Goal: Information Seeking & Learning: Learn about a topic

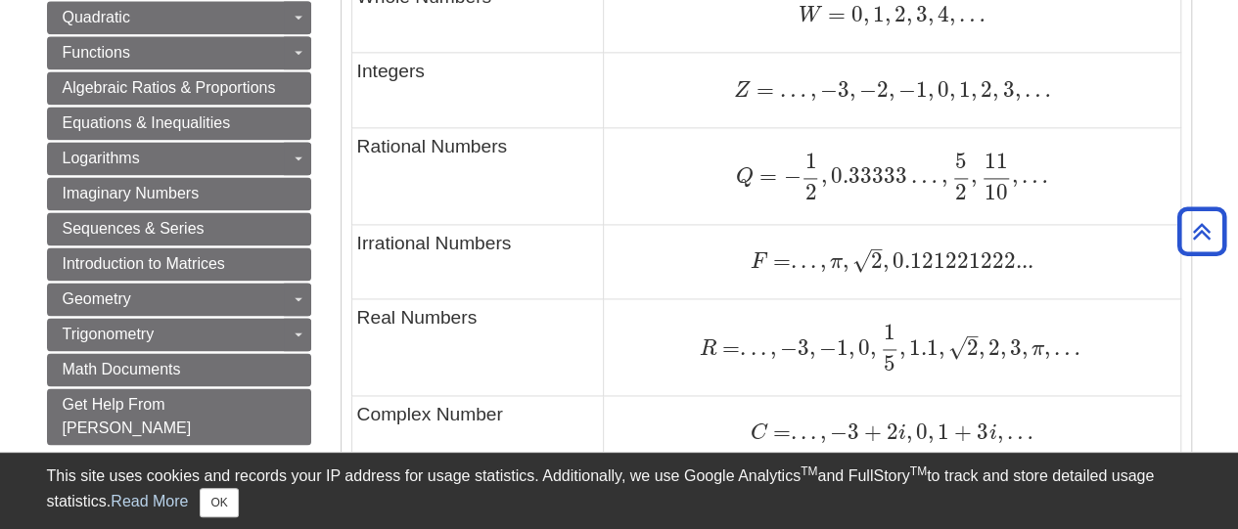
scroll to position [1468, 0]
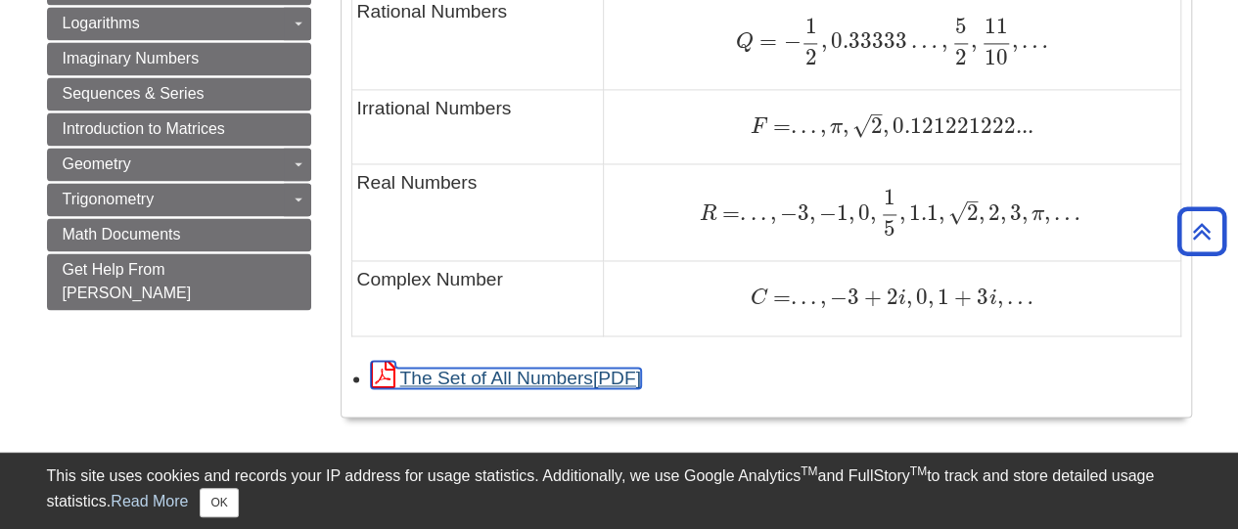
click at [566, 371] on link "The Set of All Numbers" at bounding box center [506, 378] width 270 height 21
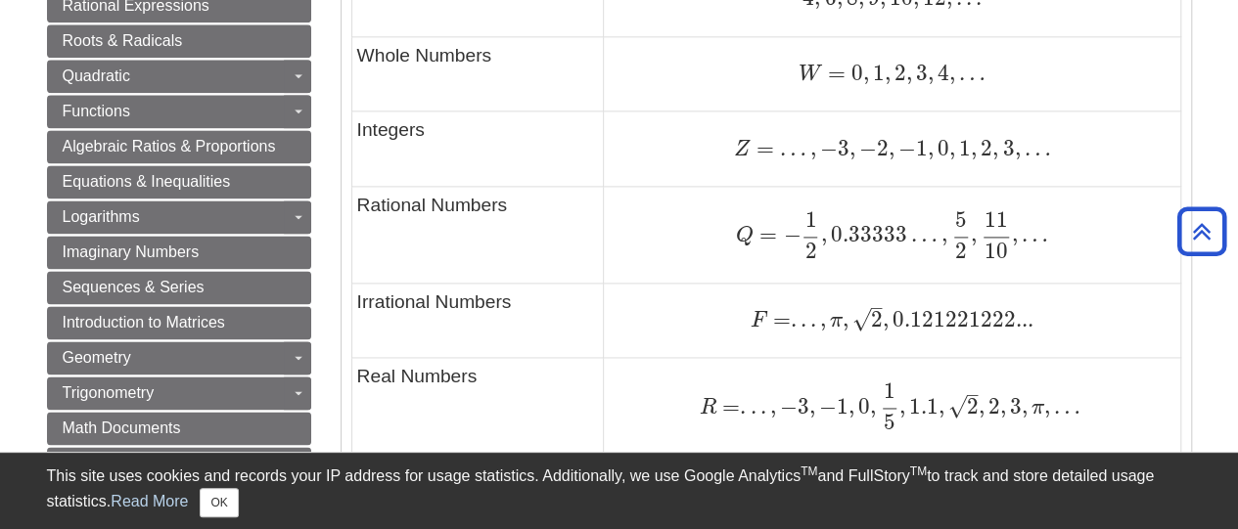
scroll to position [1272, 0]
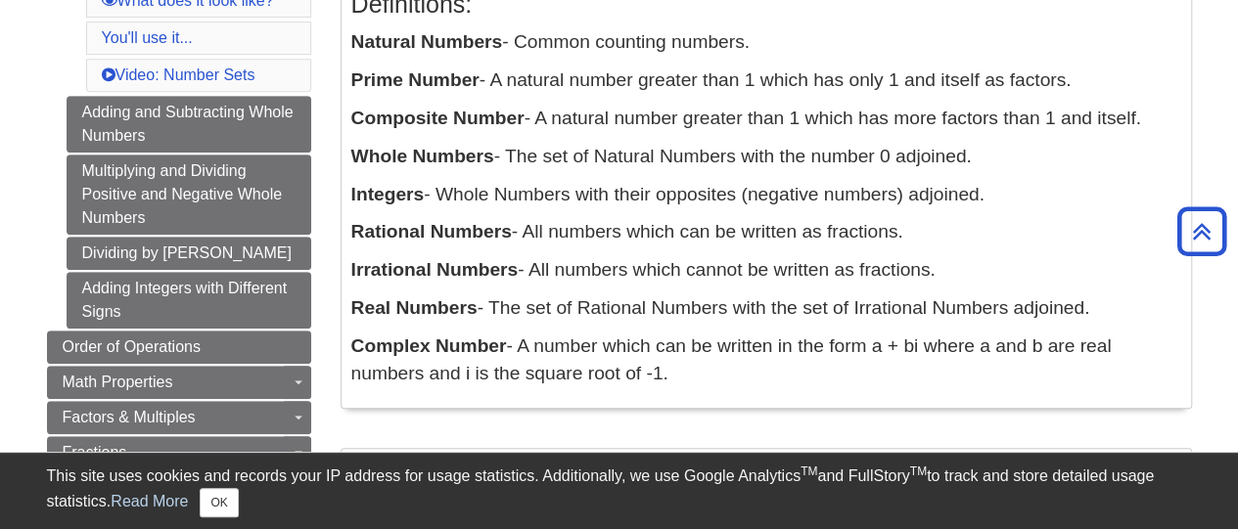
scroll to position [294, 0]
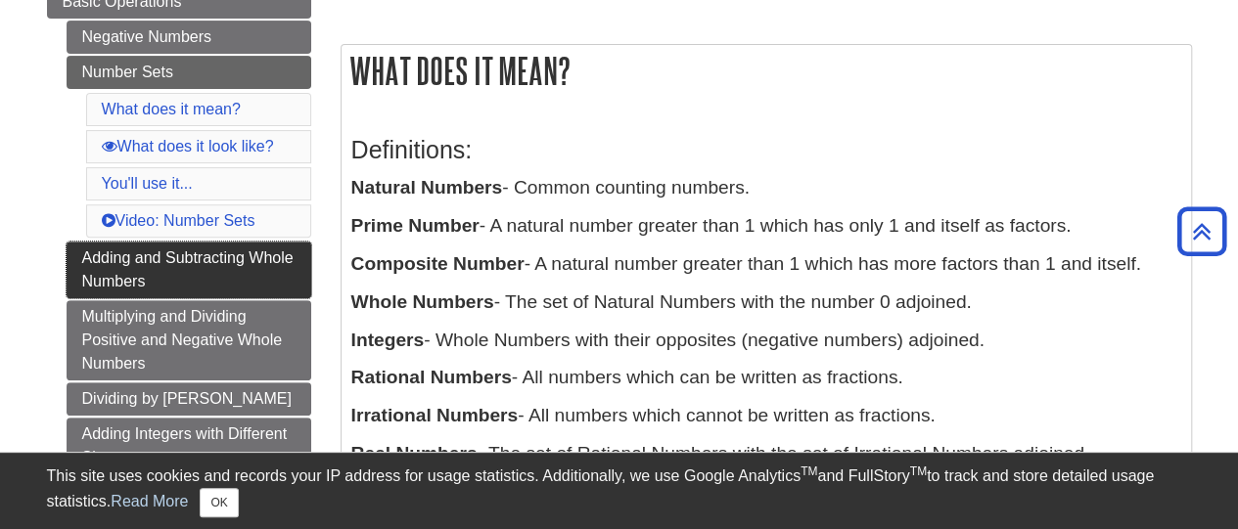
click at [184, 255] on link "Adding and Subtracting Whole Numbers" at bounding box center [189, 270] width 245 height 57
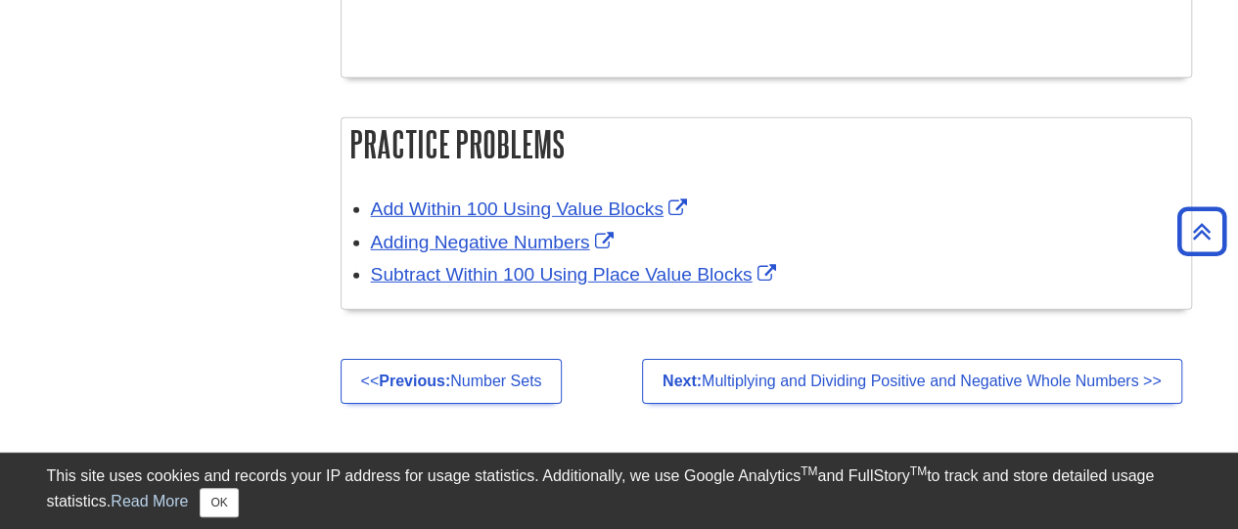
scroll to position [3131, 0]
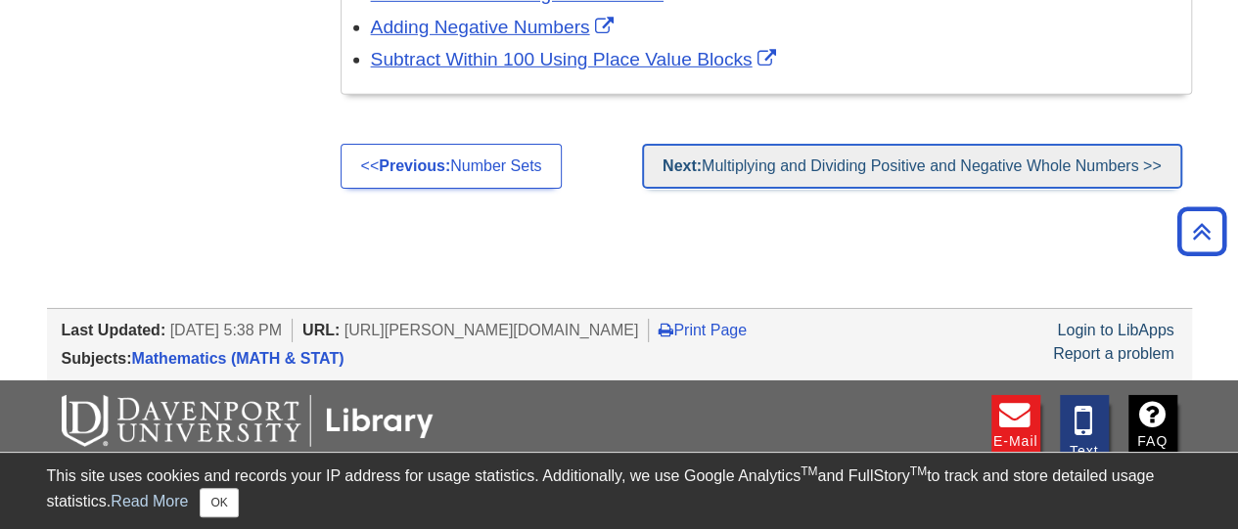
click at [682, 158] on strong "Next:" at bounding box center [682, 166] width 39 height 17
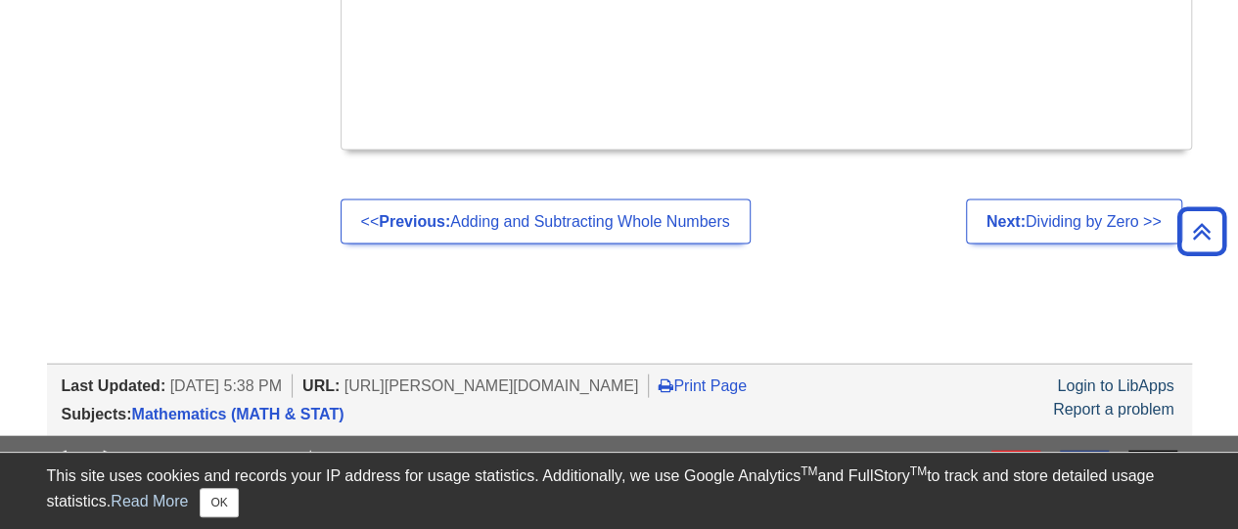
scroll to position [2053, 0]
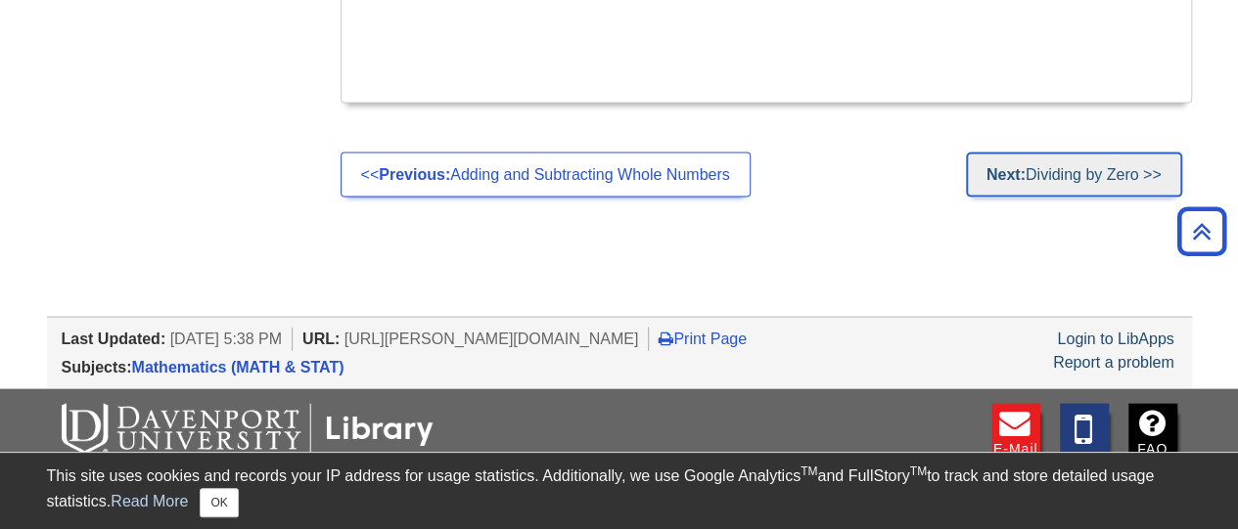
click at [1016, 182] on link "Next: Dividing by Zero >>" at bounding box center [1074, 175] width 216 height 45
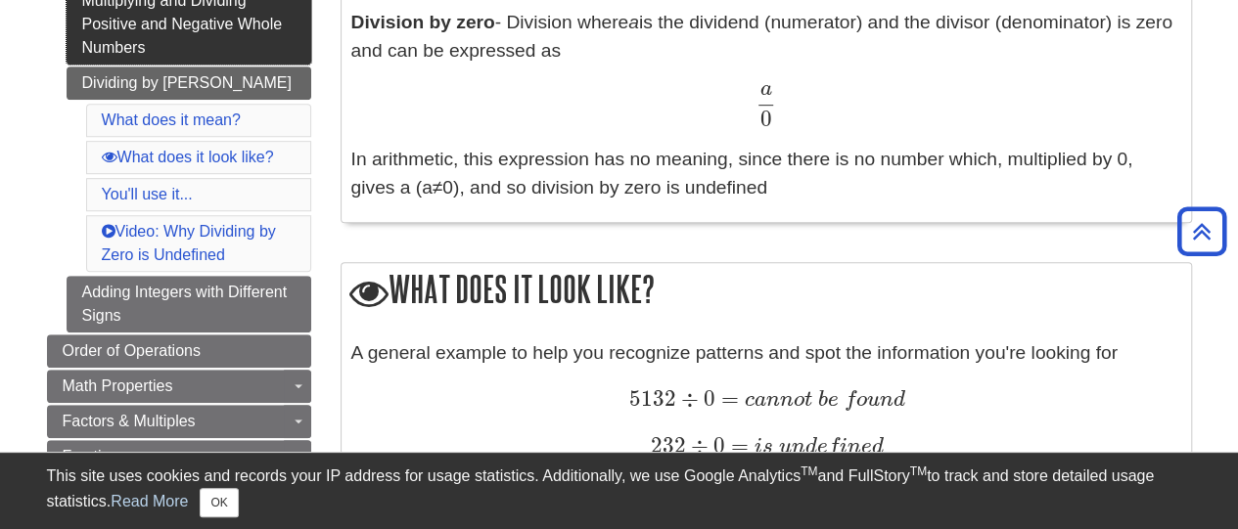
scroll to position [489, 0]
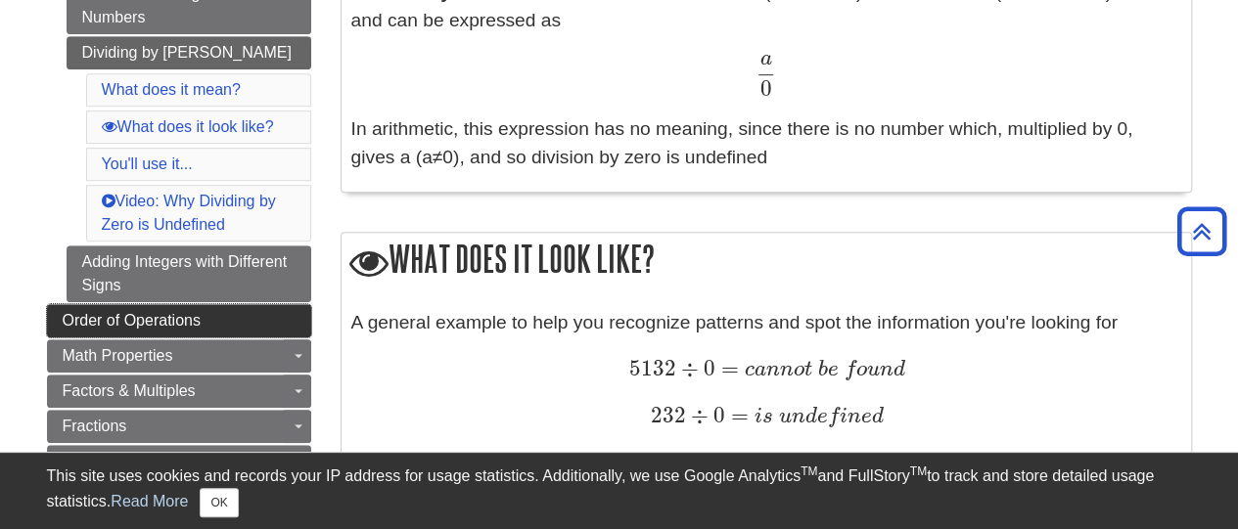
click at [172, 316] on span "Order of Operations" at bounding box center [132, 320] width 138 height 17
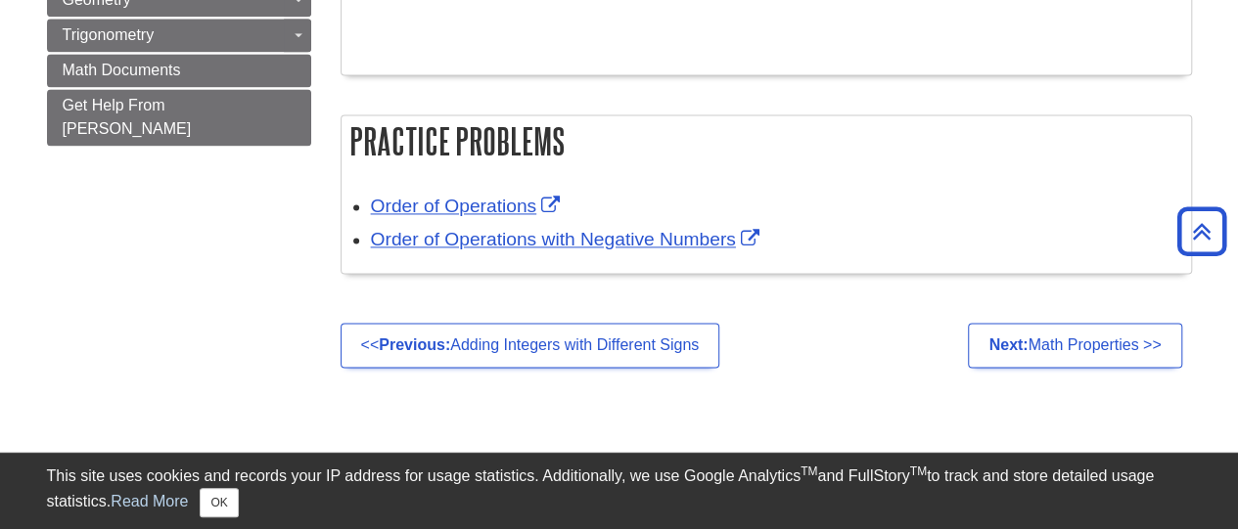
scroll to position [1370, 0]
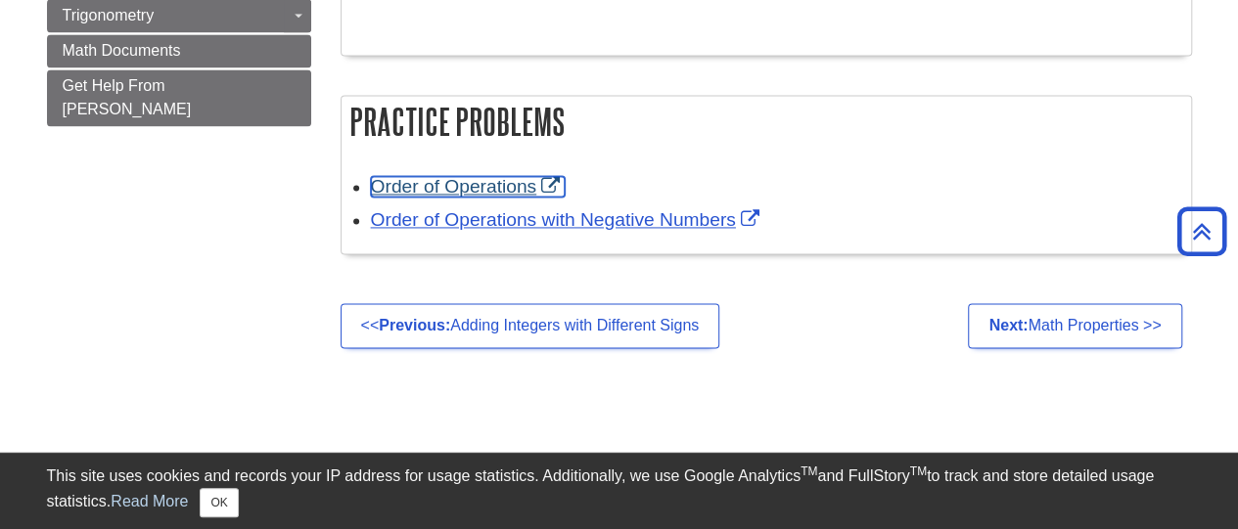
click at [505, 179] on link "Order of Operations" at bounding box center [468, 186] width 195 height 21
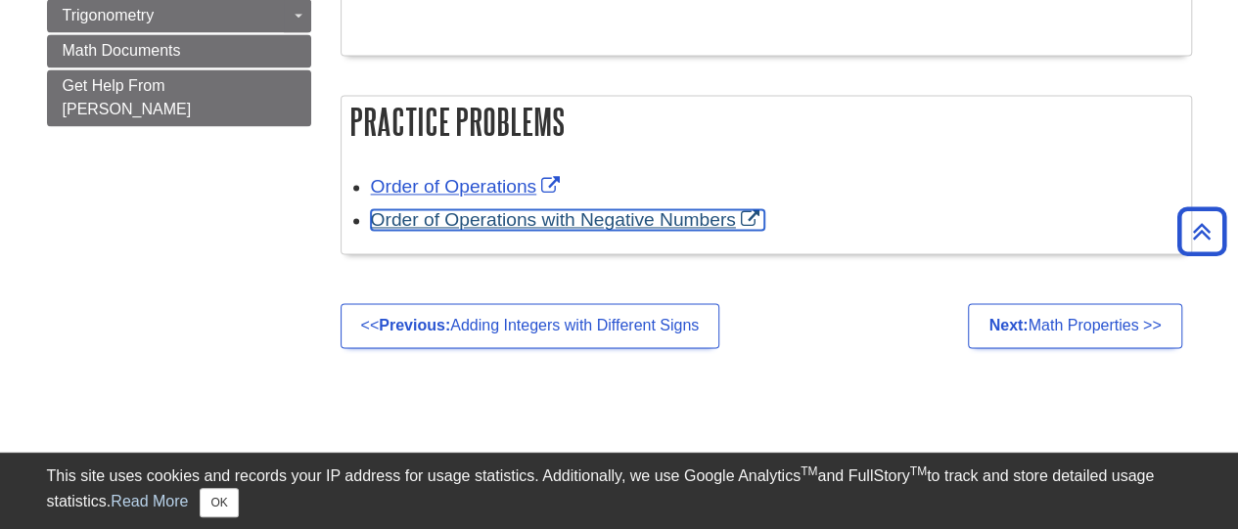
click at [657, 217] on link "Order of Operations with Negative Numbers" at bounding box center [567, 219] width 393 height 21
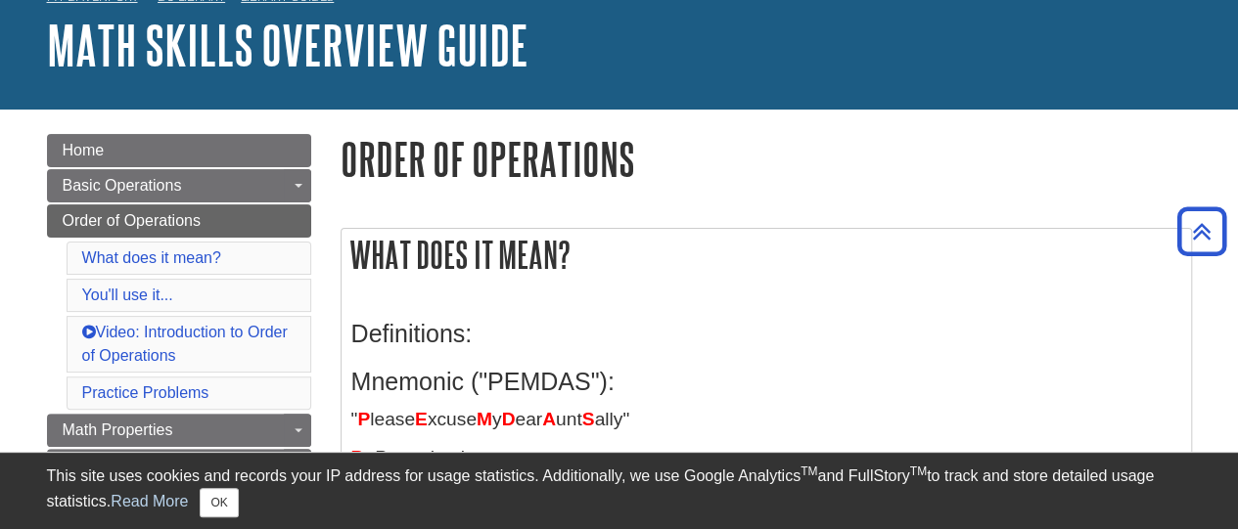
scroll to position [0, 0]
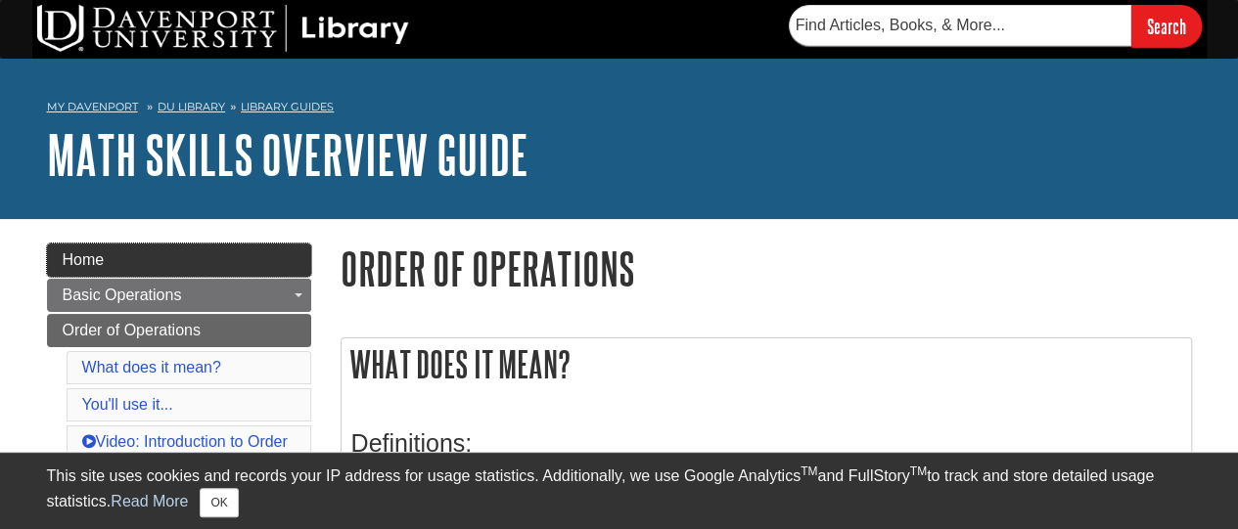
click at [80, 259] on span "Home" at bounding box center [84, 259] width 42 height 17
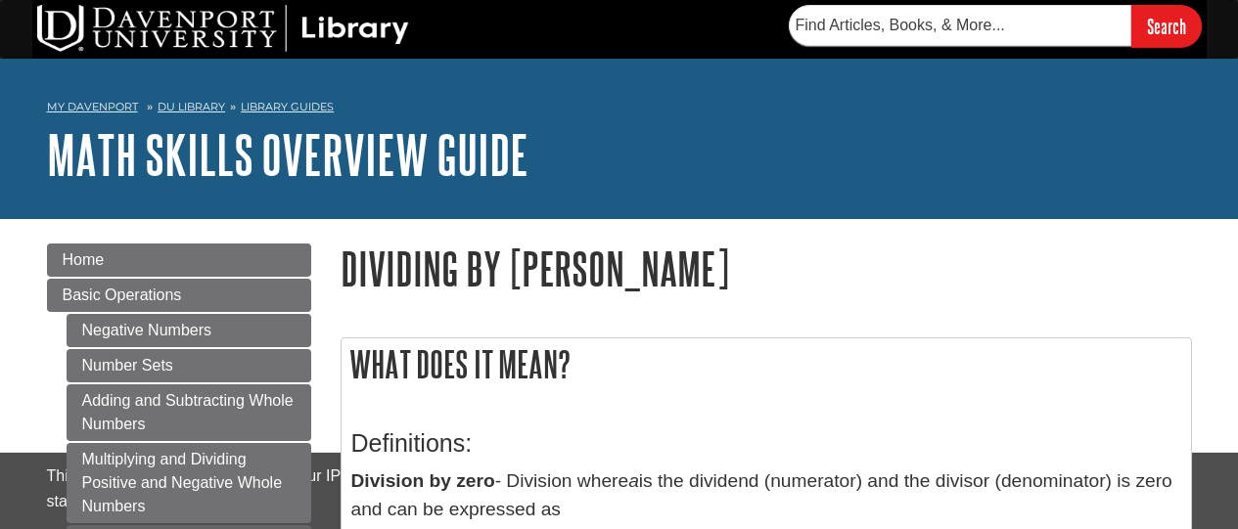
scroll to position [489, 0]
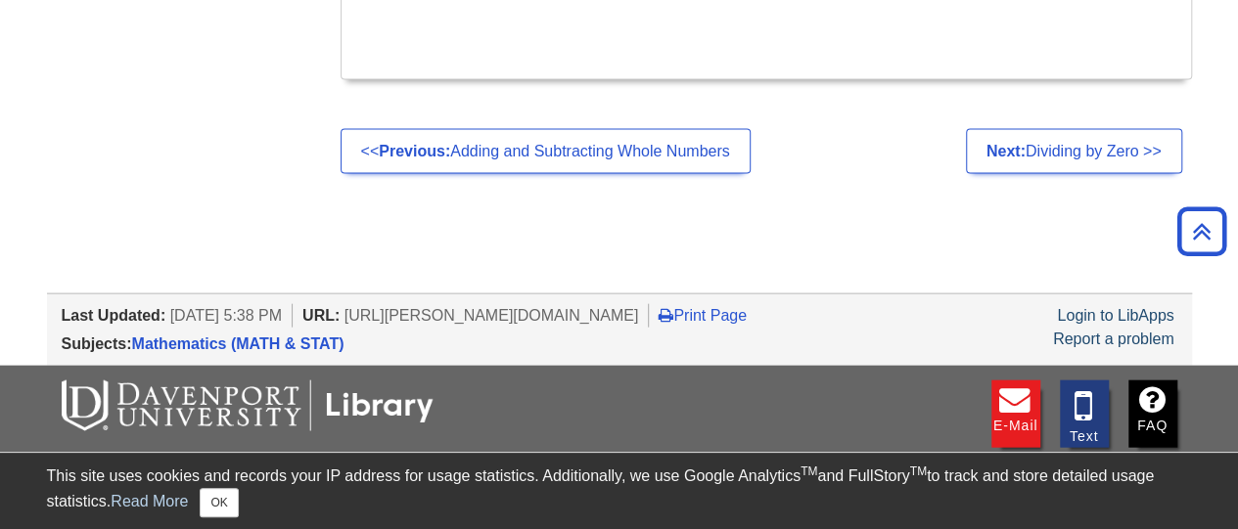
scroll to position [2053, 0]
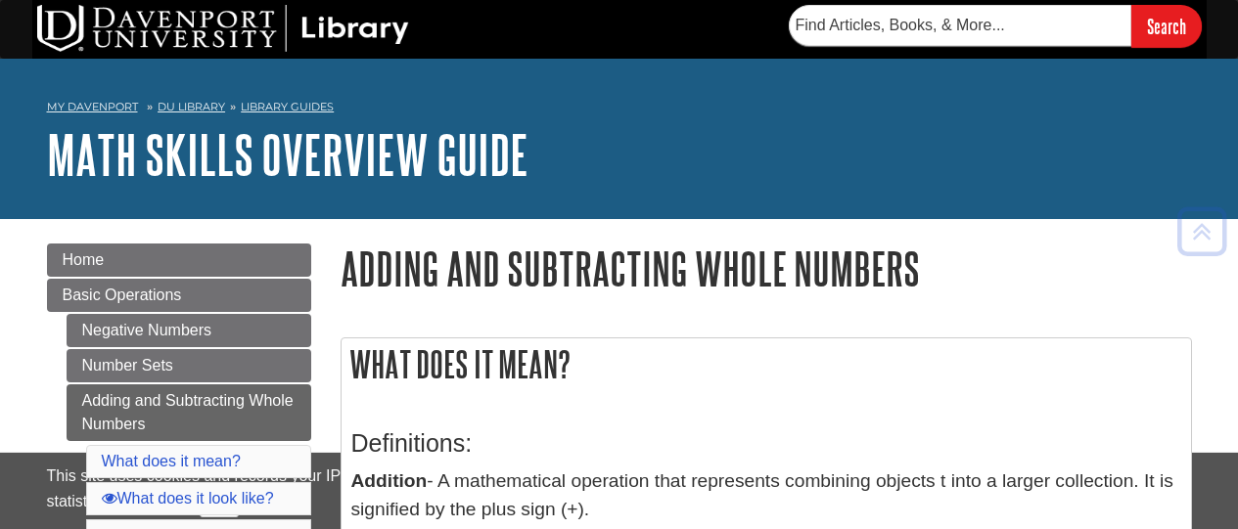
scroll to position [3154, 0]
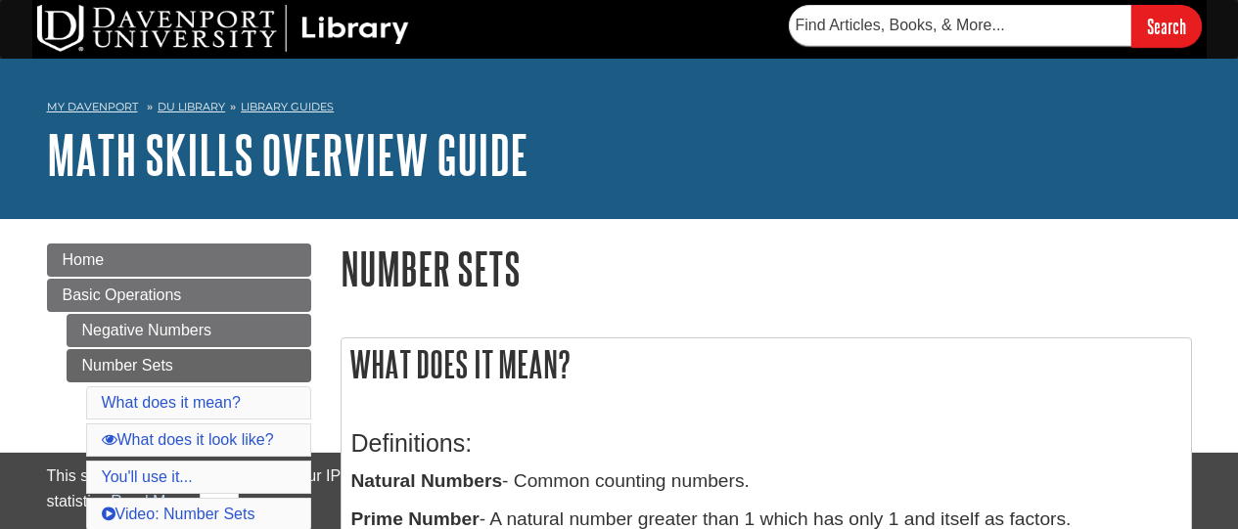
scroll to position [294, 0]
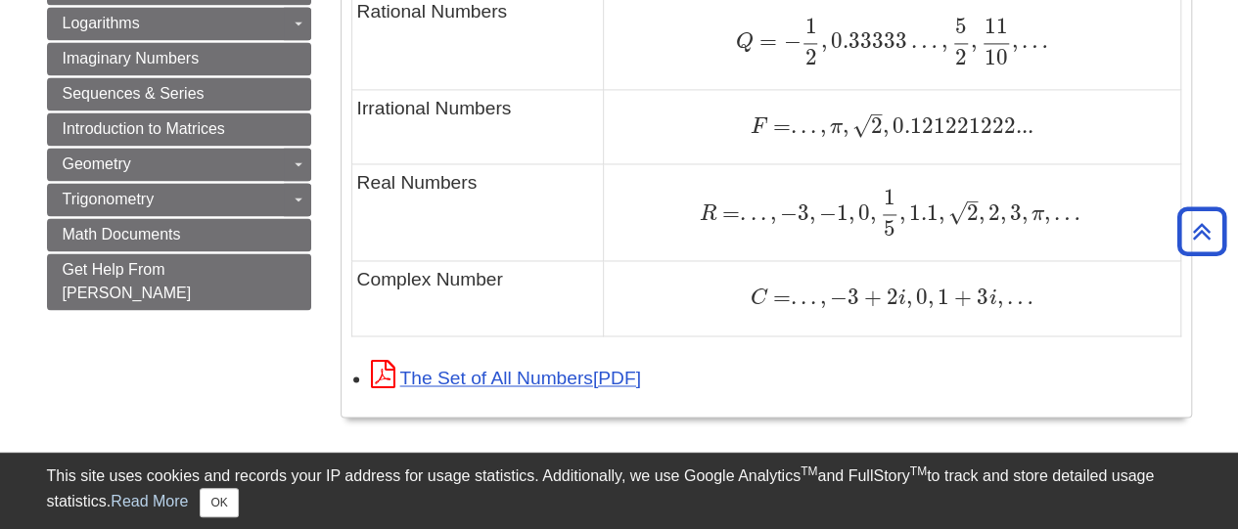
scroll to position [1859, 0]
